Goal: Task Accomplishment & Management: Use online tool/utility

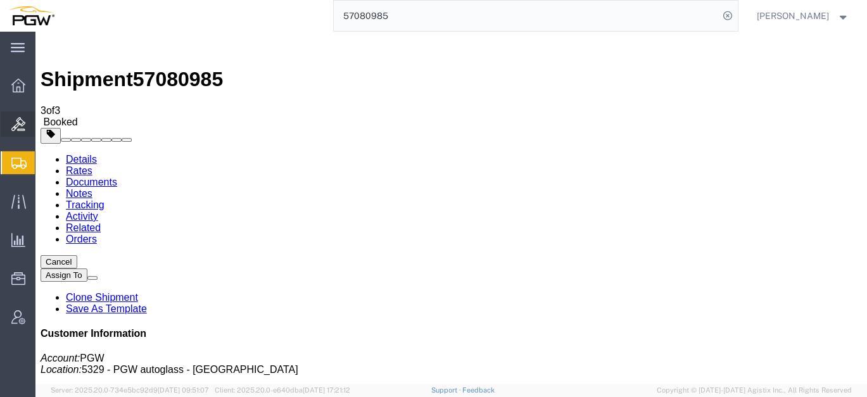
click at [44, 128] on span "Bids" at bounding box center [39, 123] width 9 height 25
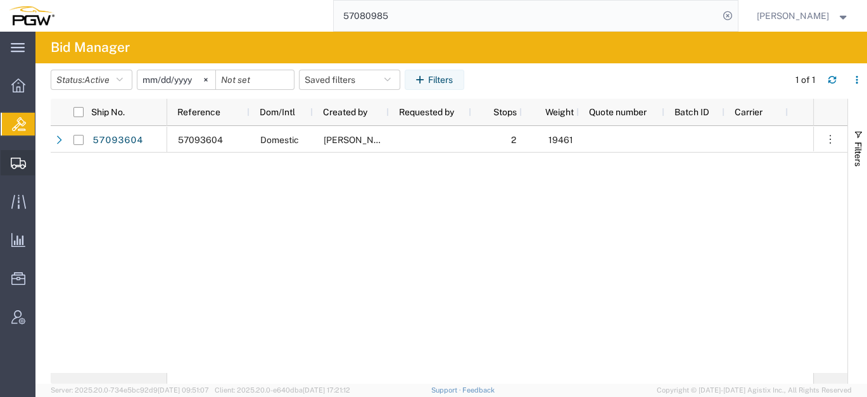
click at [0, 0] on span "Create from Template" at bounding box center [0, 0] width 0 height 0
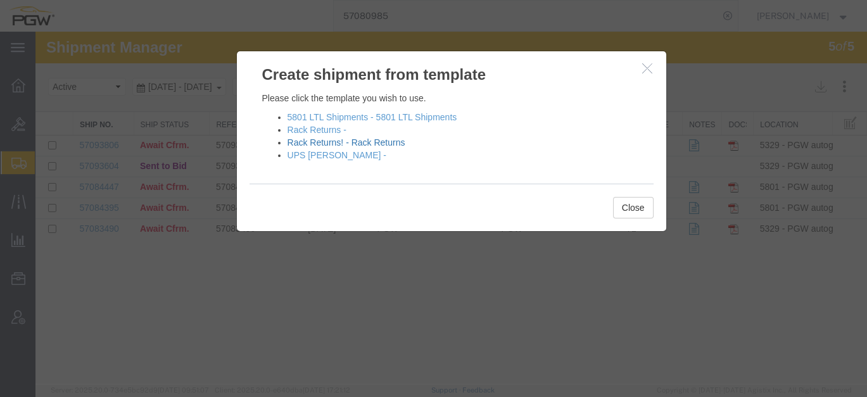
click at [310, 141] on link "Rack Returns! - Rack Returns" at bounding box center [346, 142] width 118 height 10
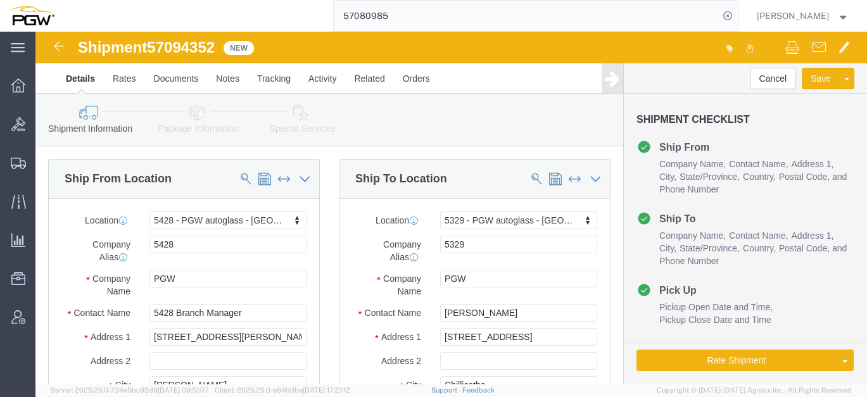
select select "28281"
select select "28253"
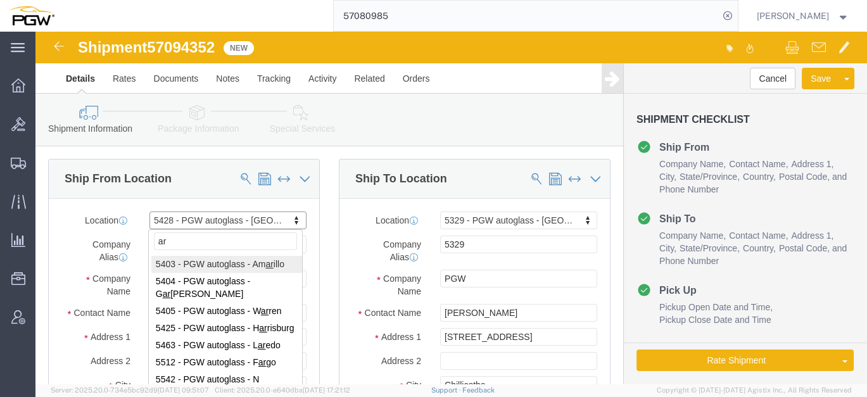
type input "a"
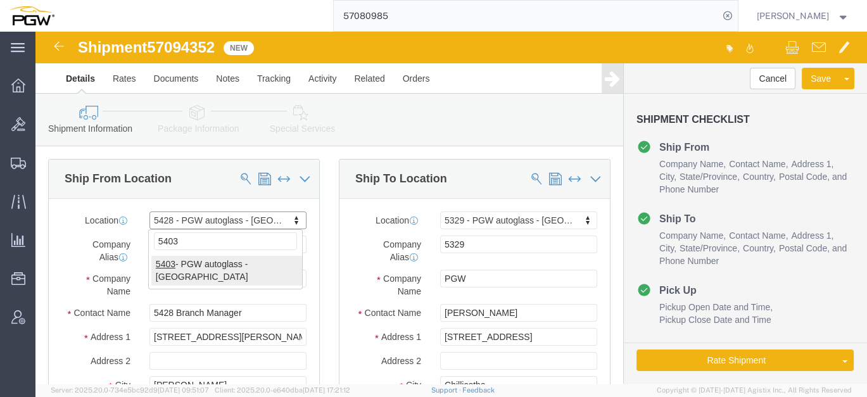
type input "5403"
select select "28259"
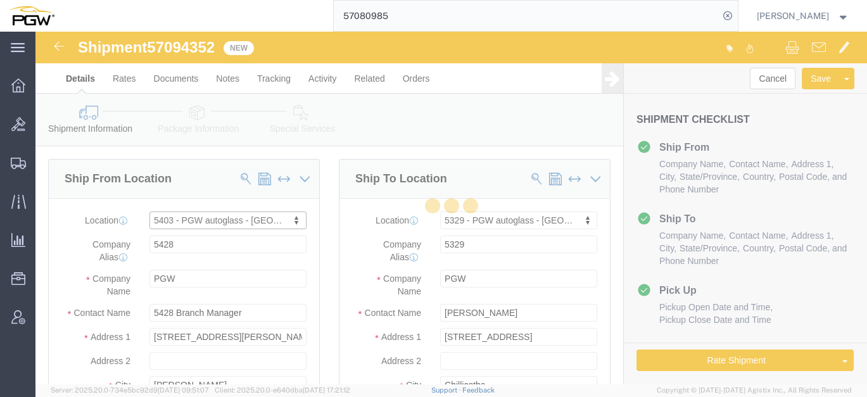
type input "5403"
type input "5403 Branch Manager"
type input "[STREET_ADDRESS]"
type input "Amarillo"
type input "79101"
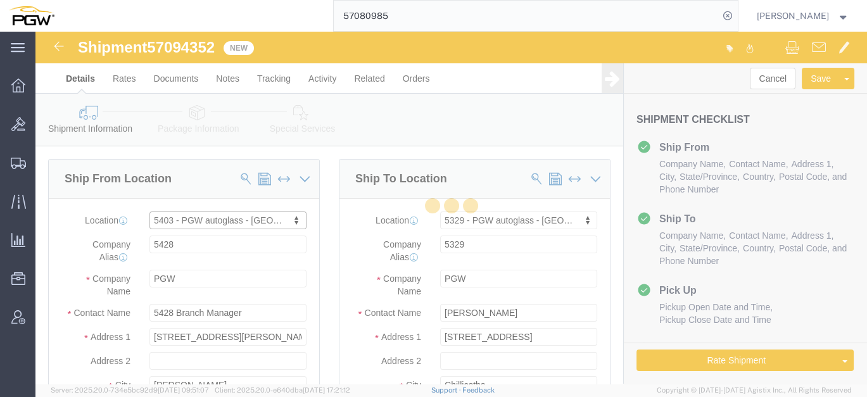
type input "[PHONE_NUMBER]"
type input "[EMAIL_ADDRESS][DOMAIN_NAME]"
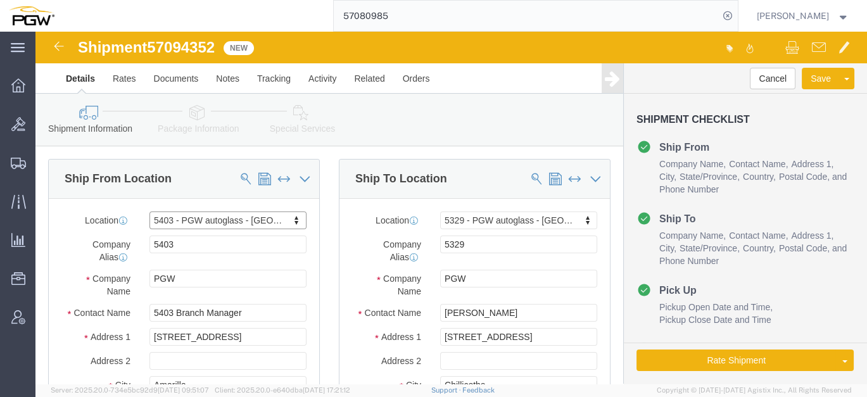
select select "[GEOGRAPHIC_DATA]"
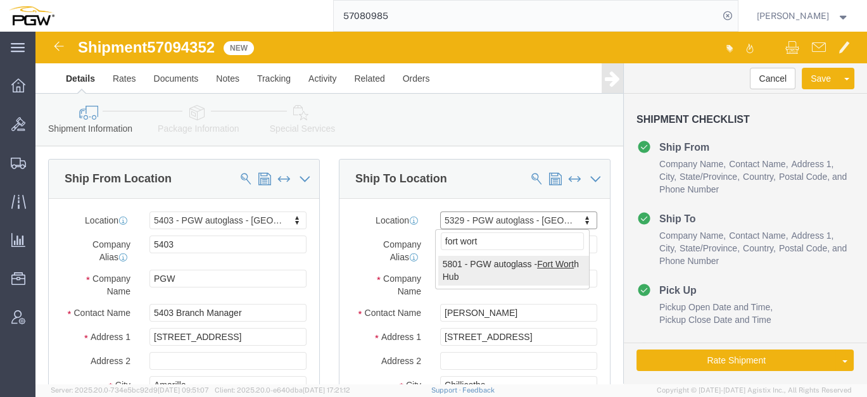
type input "fort wort"
select select "62891"
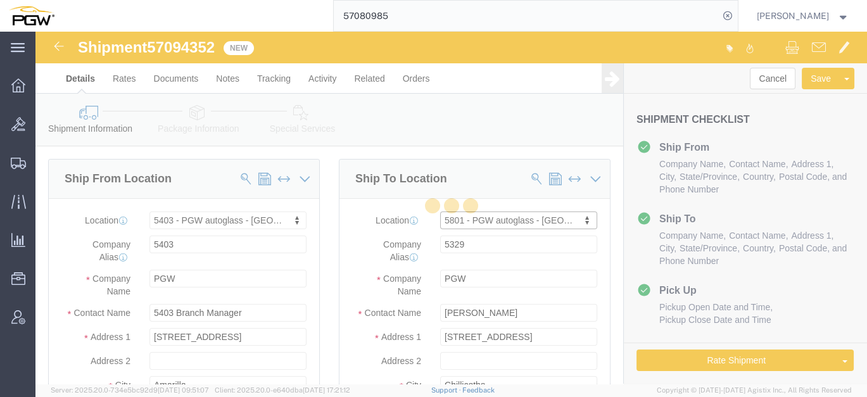
type input "5801"
type input "5801 Branch Manager"
type input "5000 [GEOGRAPHIC_DATA]"
type input "[GEOGRAPHIC_DATA]"
type input "76115"
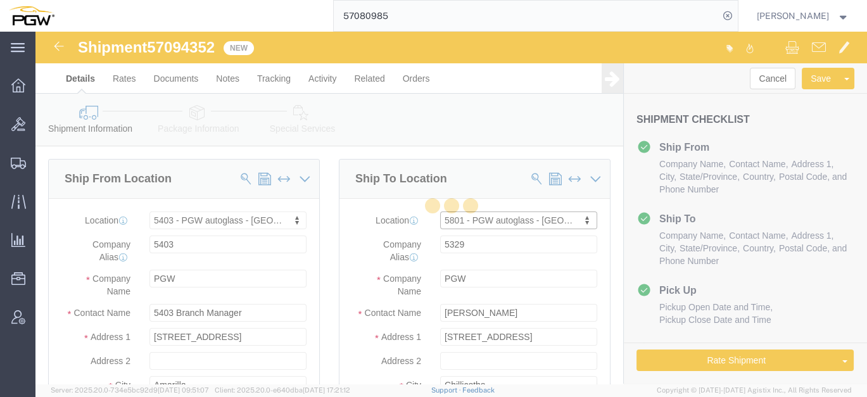
type input "[PHONE_NUMBER]"
type input "[EMAIL_ADDRESS][DOMAIN_NAME]"
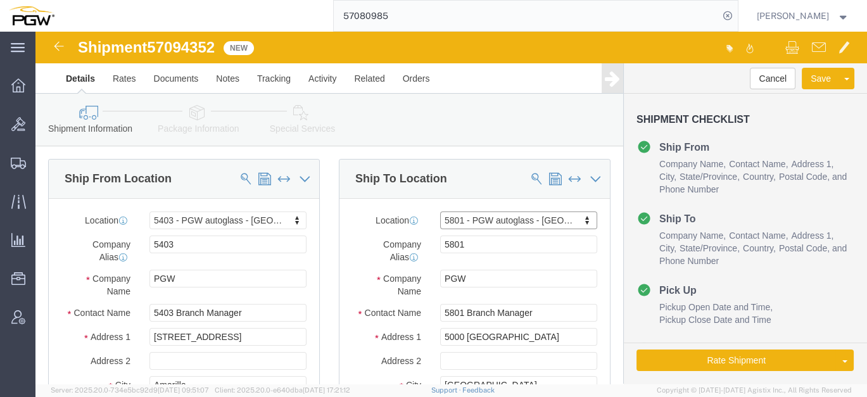
select select "[GEOGRAPHIC_DATA]"
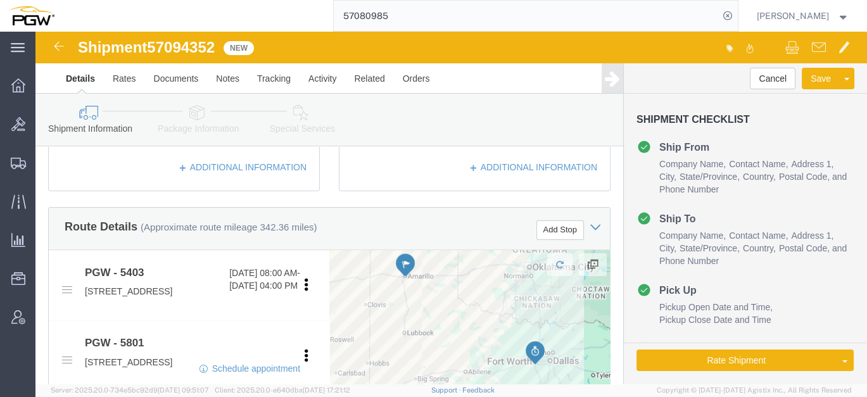
scroll to position [422, 0]
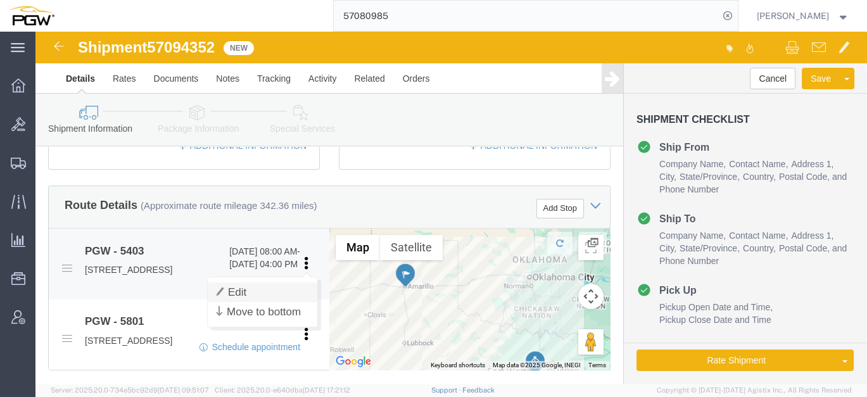
click link "Edit"
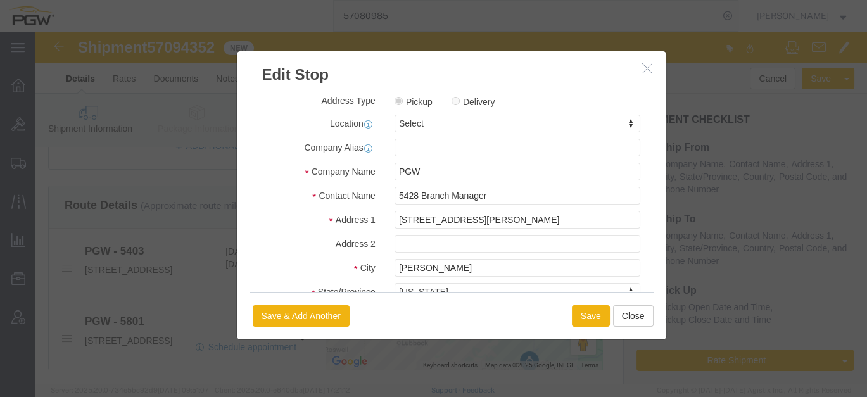
click div "Select Select My Profile Location 5303 - PGW autoglass - Corporate 5329 - PGW a…"
type input "403"
select select "28259"
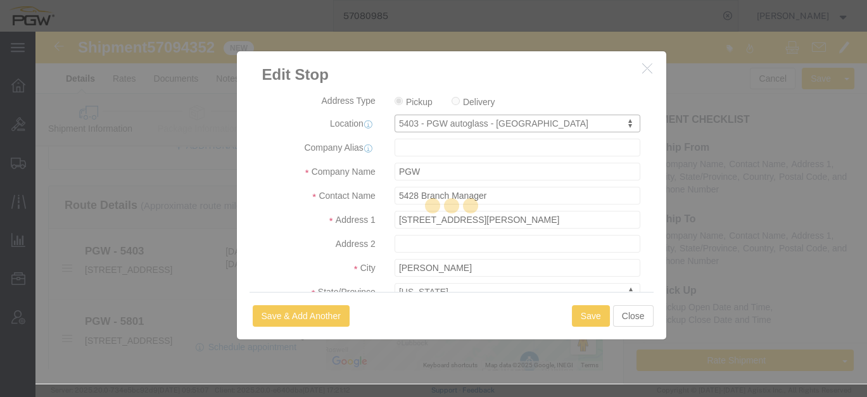
type input "5403"
type input "5403 Branch Manager"
type input "[STREET_ADDRESS]"
type input "Amarillo"
type input "79101"
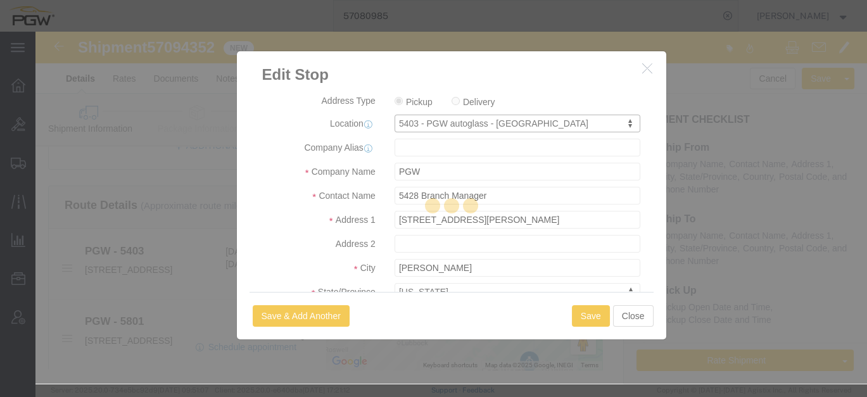
type input "[PHONE_NUMBER]"
type input "[EMAIL_ADDRESS][DOMAIN_NAME]"
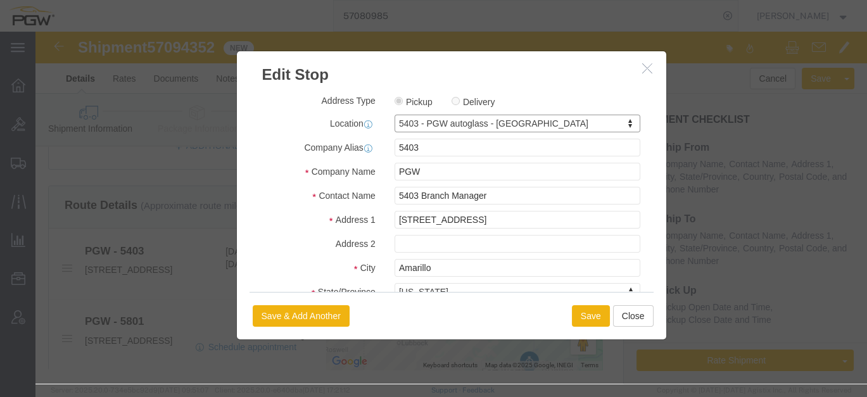
select select "[GEOGRAPHIC_DATA]"
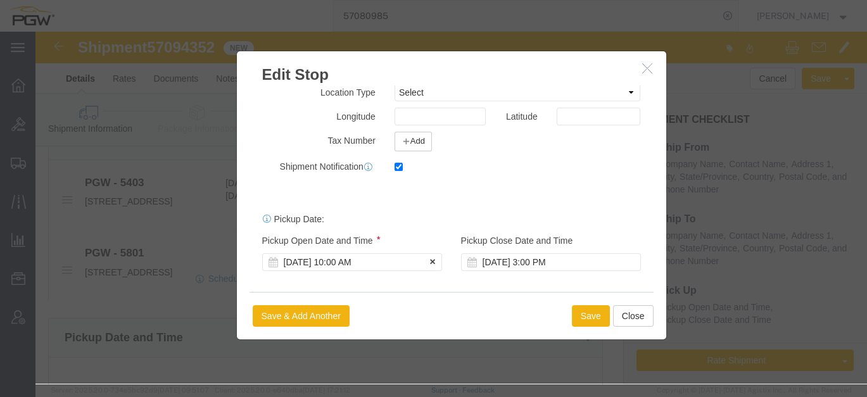
scroll to position [492, 0]
click div "[DATE] 10:00 AM"
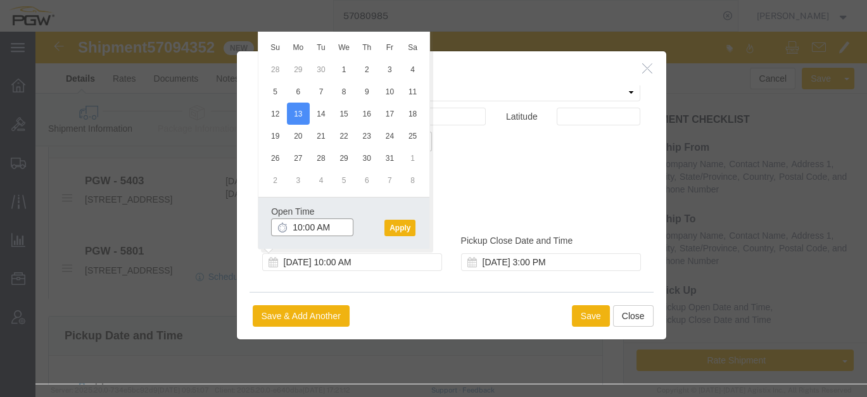
click input "10:00 AM"
click input "8:30 AM"
type input "9:00 AM"
click button "Apply"
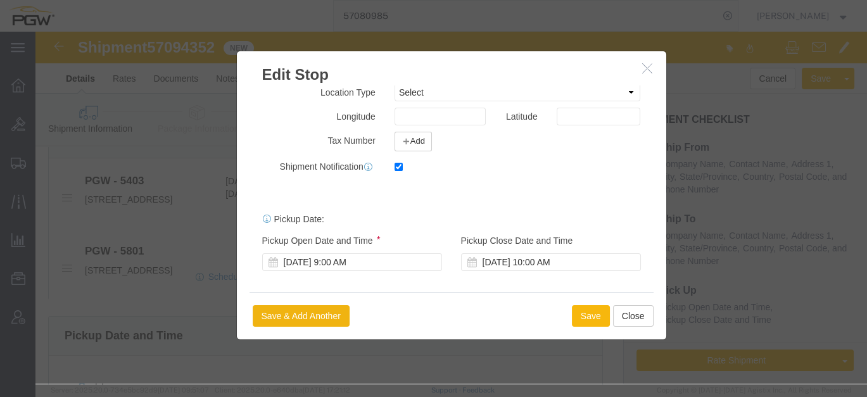
click button "Save"
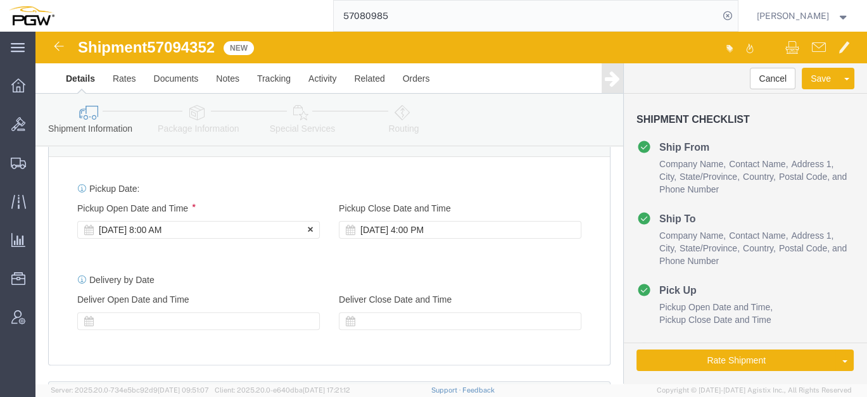
click div "[DATE] 8:00 AM"
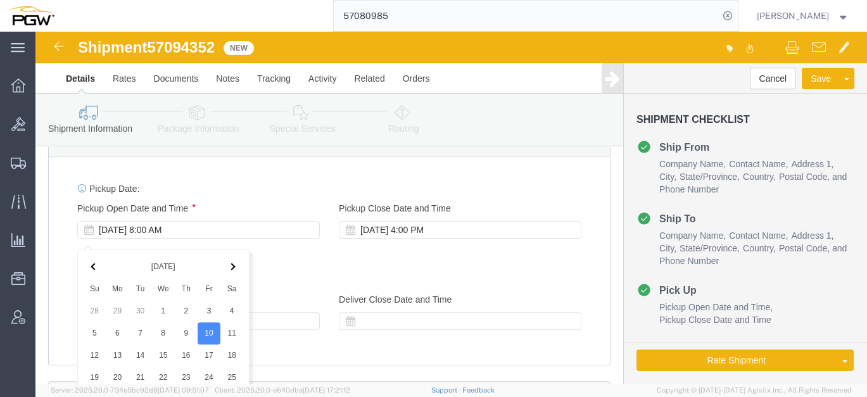
scroll to position [962, 0]
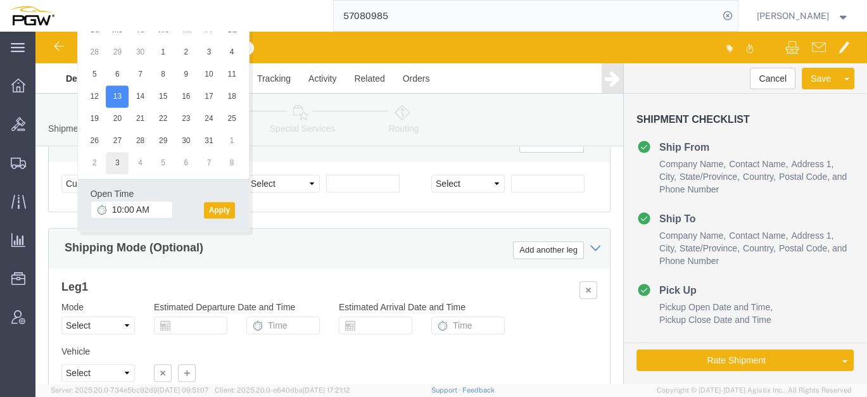
drag, startPoint x: 91, startPoint y: 70, endPoint x: 79, endPoint y: 127, distance: 59.0
type input "9:00 AM"
click button "Apply"
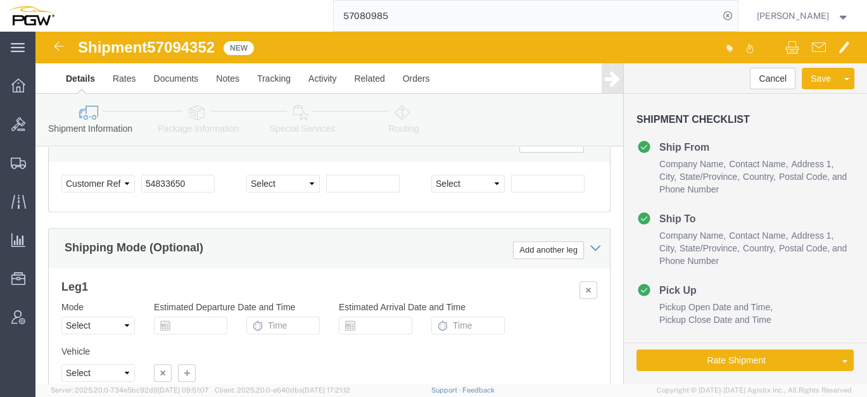
click span "57094352"
copy span "57094352"
click input "54833650"
drag, startPoint x: 165, startPoint y: 158, endPoint x: 38, endPoint y: 147, distance: 127.8
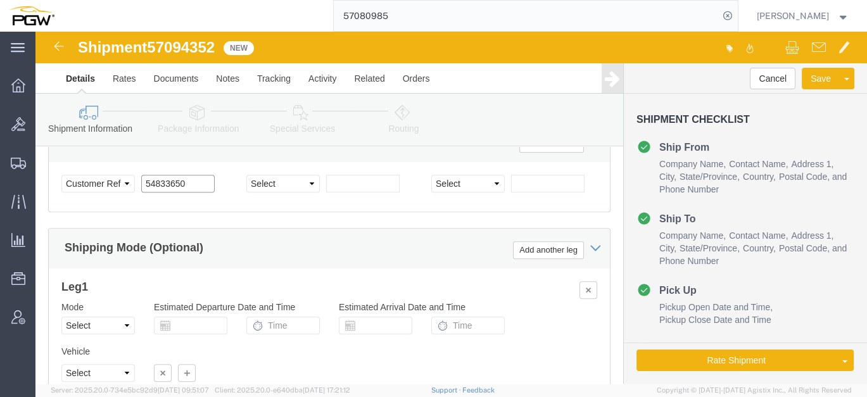
click div "Select Account Type Activity ID Airline Appointment Number ASN Batch Request # …"
paste input "7094352"
click input "57094352"
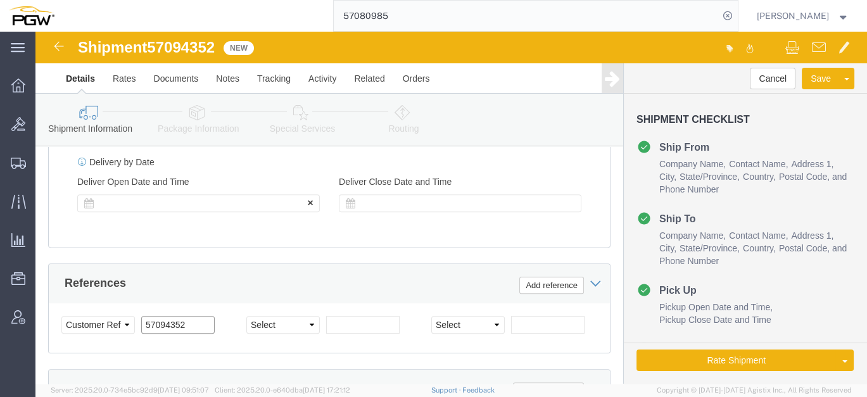
type input "57094352"
click div
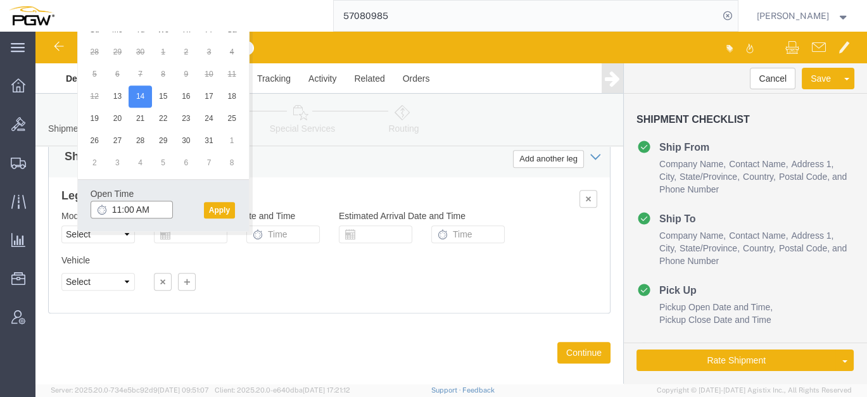
click input "11:00 AM"
type input "8:30 AM"
click button "Apply"
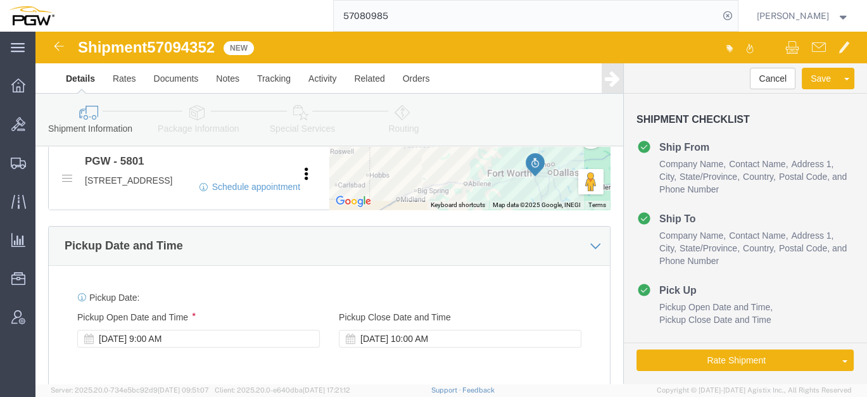
scroll to position [586, 0]
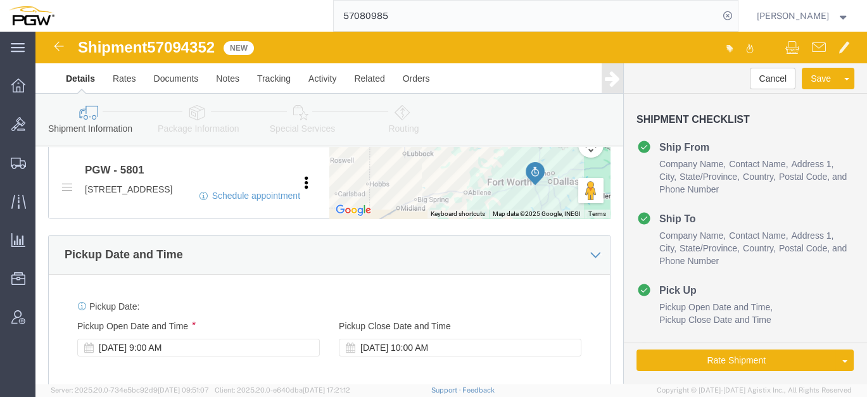
click icon
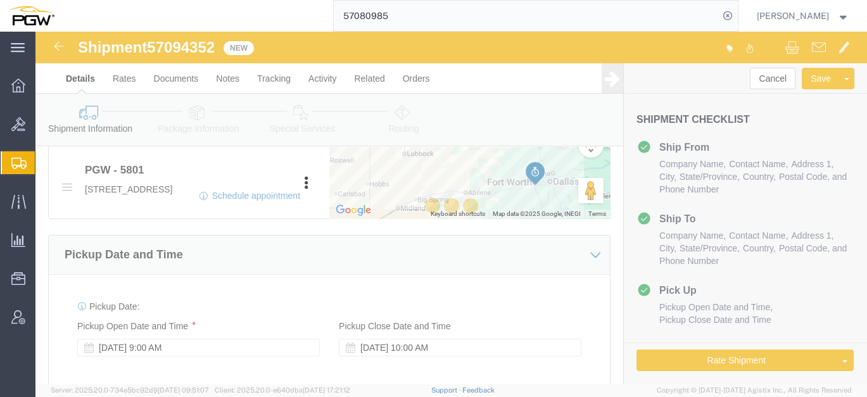
select select
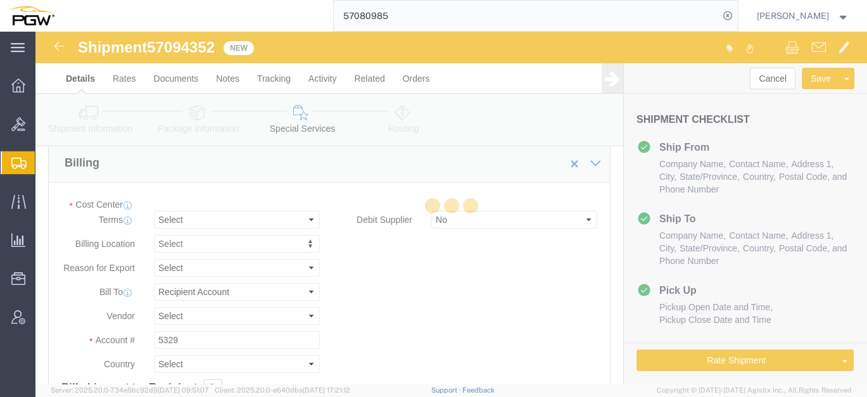
select select "COSTCENTER"
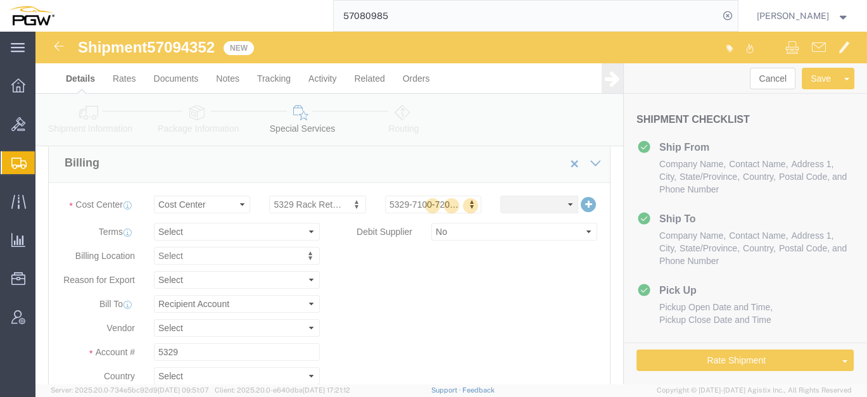
scroll to position [113, 0]
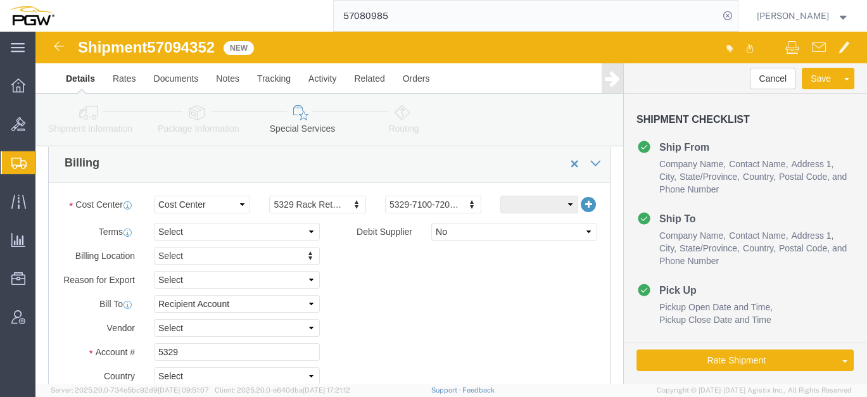
click div "Cost Center Select Buyer Cost Center Department Operations Number Order Number …"
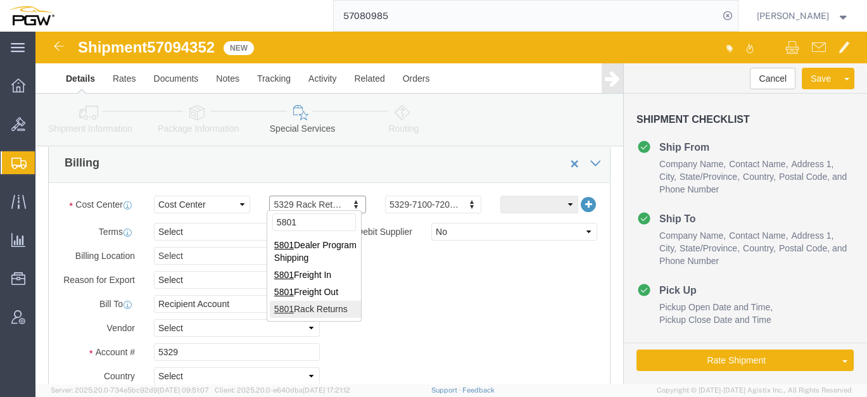
type input "5801"
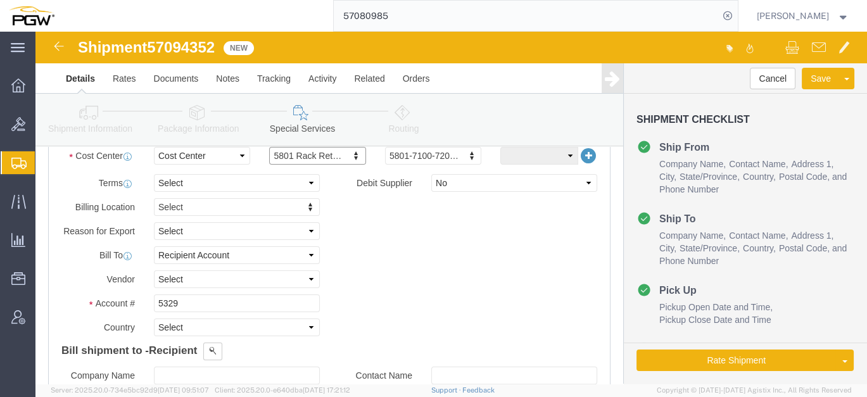
scroll to position [657, 0]
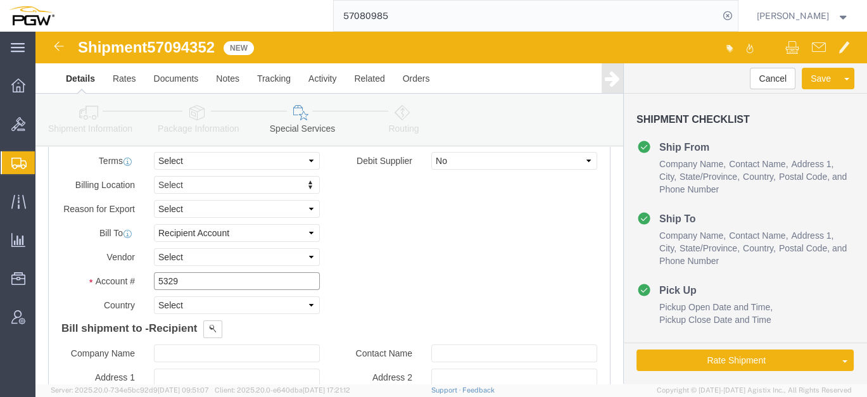
click input "5329"
drag, startPoint x: 171, startPoint y: 244, endPoint x: 41, endPoint y: 229, distance: 131.3
click div "Billing Location Select Select My Profile Location 5303 - PGW autoglass - Corpo…"
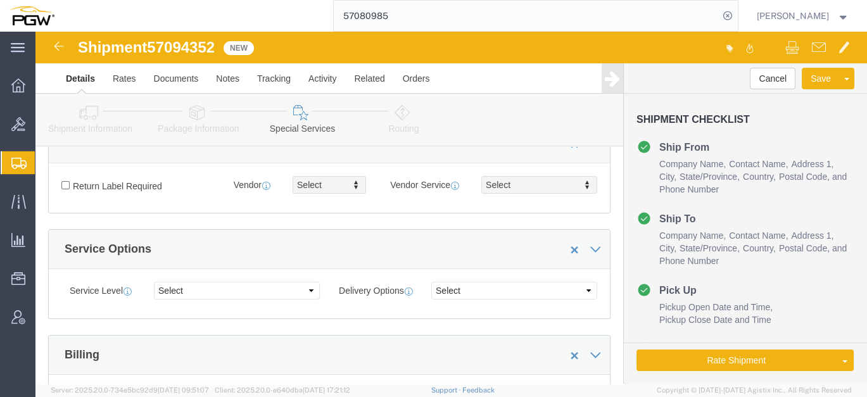
scroll to position [375, 0]
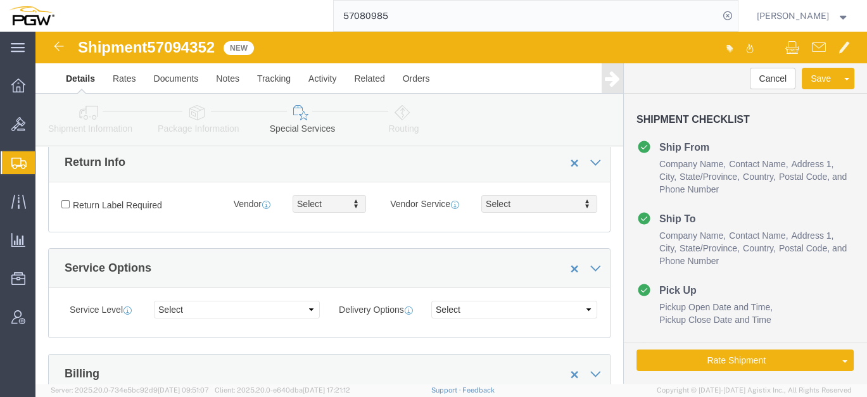
type input "5801"
click link "Routing"
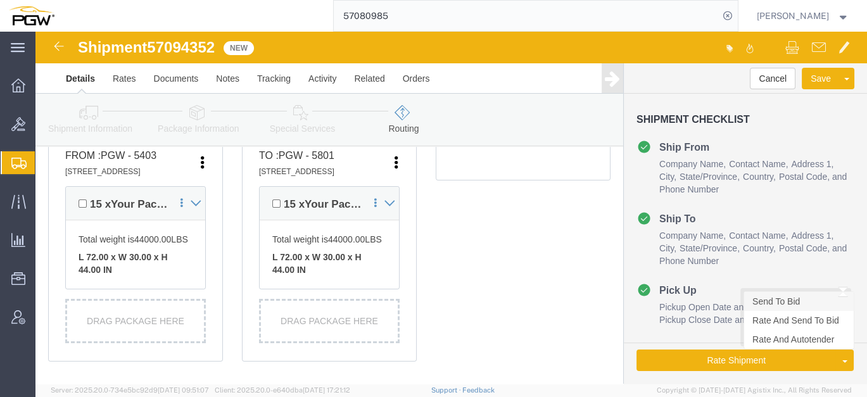
click link "Send To Bid"
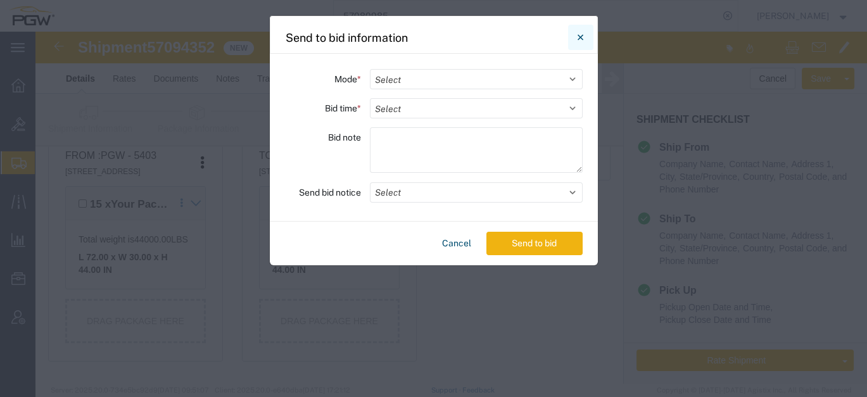
click at [582, 37] on icon "Close" at bounding box center [580, 37] width 6 height 15
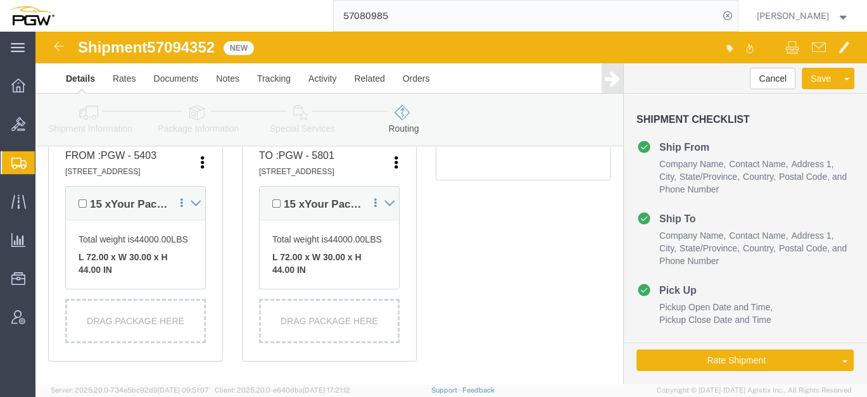
click link "Shipment Information"
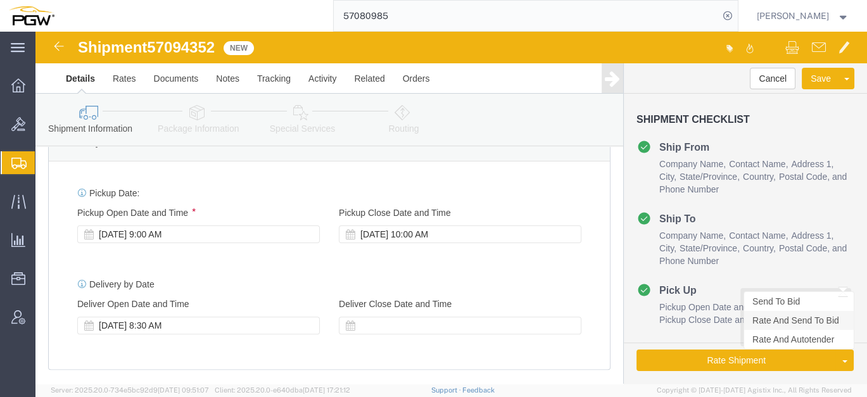
scroll to position [657, 0]
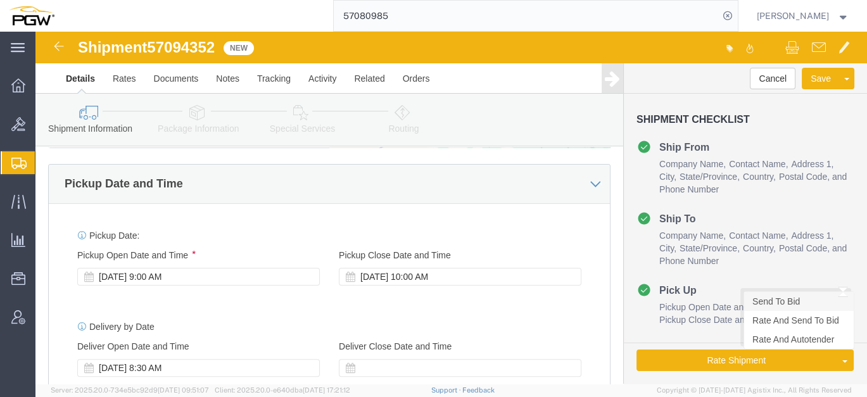
click link "Send To Bid"
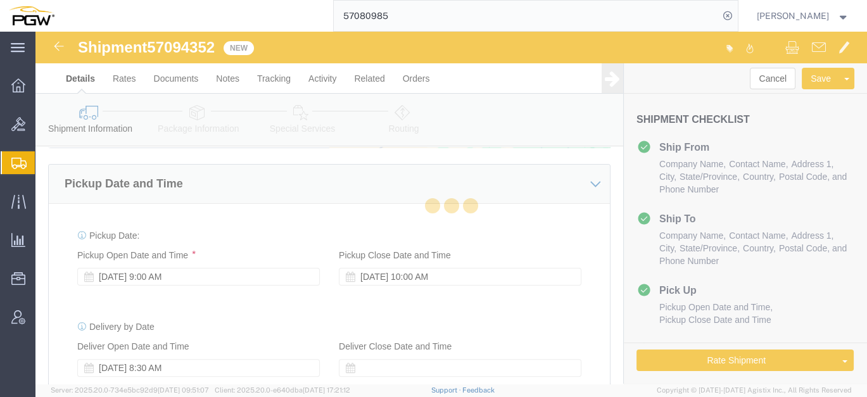
select select "28259"
select select "62891"
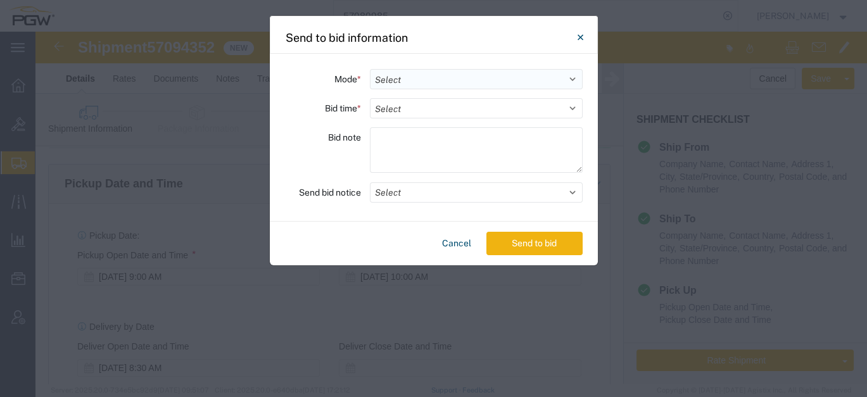
click at [403, 80] on select "Select Small Parcel Truckload Air Rail Less than Truckload Ocean Freight Multi-…" at bounding box center [476, 79] width 213 height 20
select select "TL"
click at [370, 69] on select "Select Small Parcel Truckload Air Rail Less than Truckload Ocean Freight Multi-…" at bounding box center [476, 79] width 213 height 20
click at [427, 116] on select "Select 30 Min (Rush) 1 Hour (Rush) 2 Hours (Rush) 4 Hours (Rush) 8 Hours (Rush)…" at bounding box center [476, 108] width 213 height 20
select select "24"
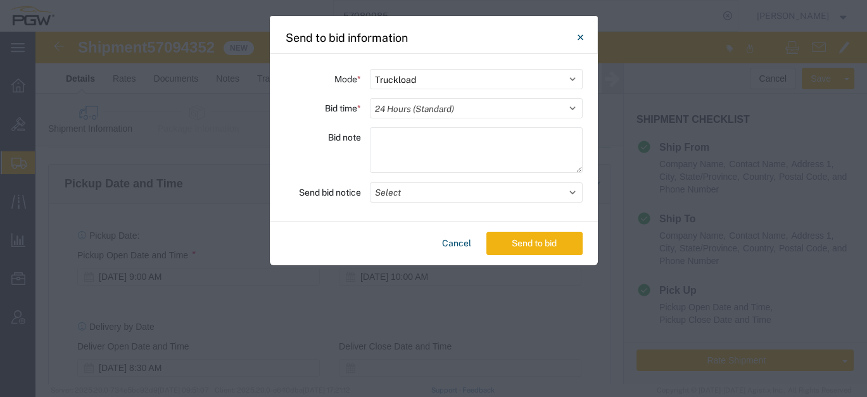
click at [370, 98] on select "Select 30 Min (Rush) 1 Hour (Rush) 2 Hours (Rush) 4 Hours (Rush) 8 Hours (Rush)…" at bounding box center [476, 108] width 213 height 20
click at [511, 243] on button "Send to bid" at bounding box center [534, 243] width 96 height 23
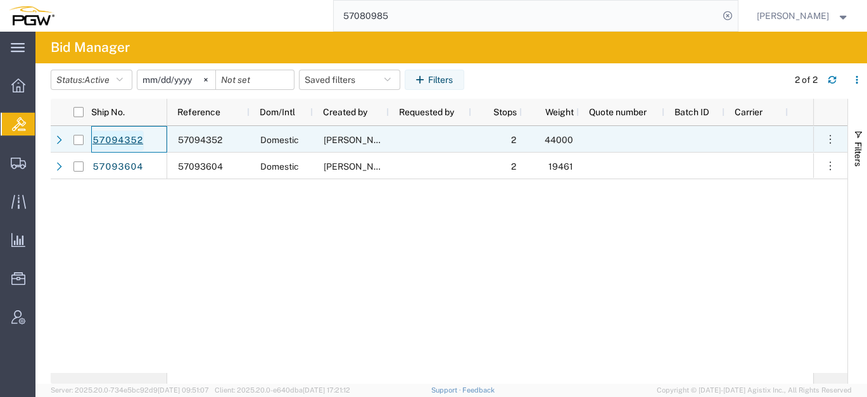
click at [134, 142] on link "57094352" at bounding box center [118, 140] width 52 height 20
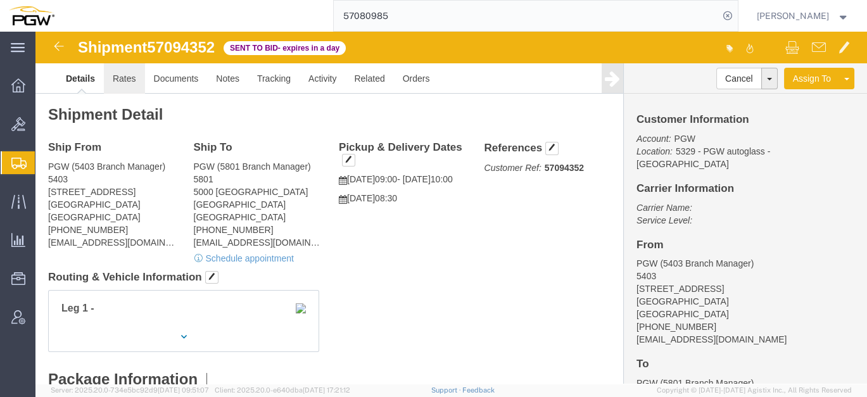
click link "Rates"
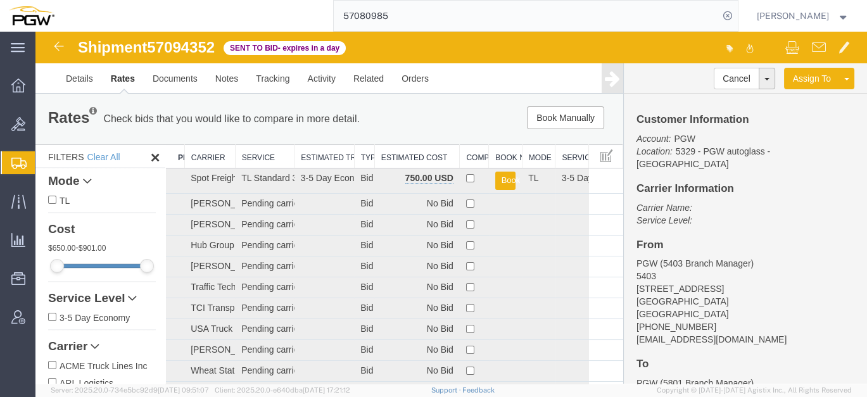
click at [401, 158] on th "Estimated Cost" at bounding box center [416, 156] width 85 height 23
